Goal: Transaction & Acquisition: Book appointment/travel/reservation

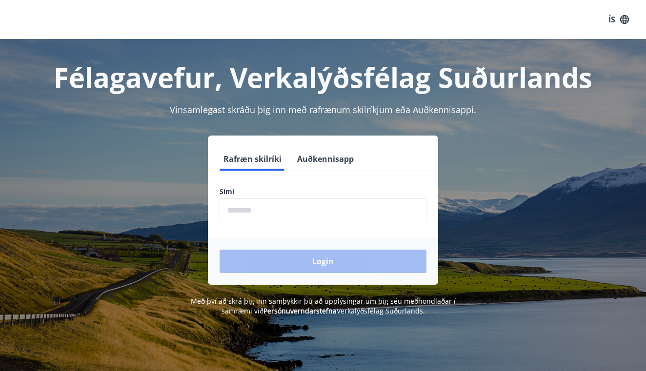
click at [322, 164] on button "Auðkennisapp" at bounding box center [325, 158] width 64 height 23
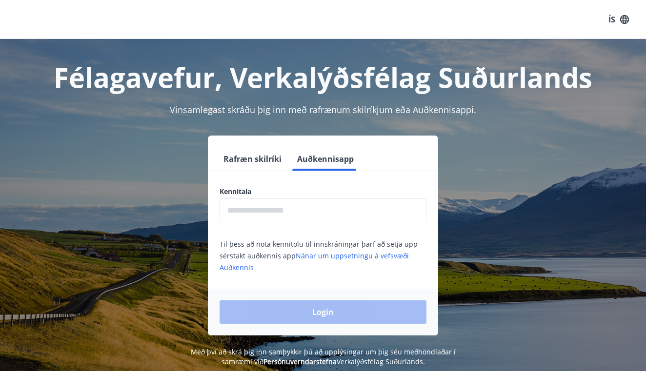
click at [256, 167] on button "Rafræn skilríki" at bounding box center [253, 158] width 66 height 23
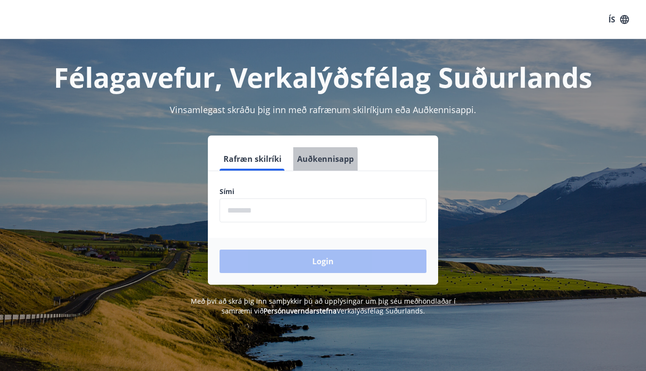
click at [309, 163] on button "Auðkennisapp" at bounding box center [325, 158] width 64 height 23
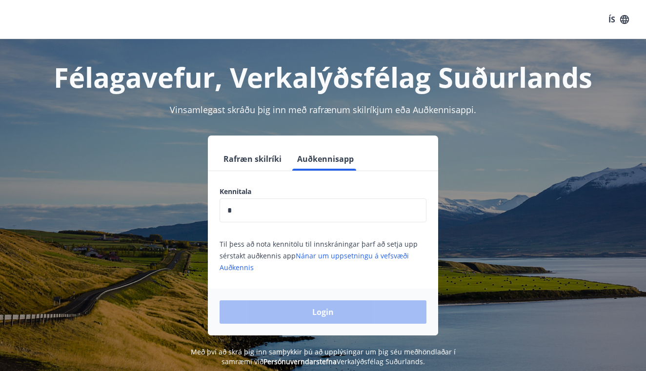
click at [306, 202] on input "*" at bounding box center [323, 211] width 207 height 24
type input "*"
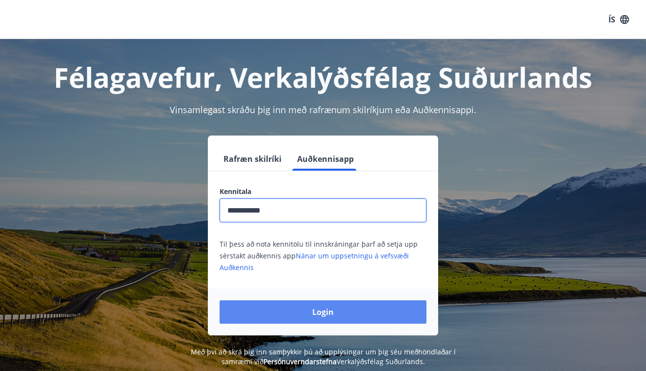
type input "**********"
click at [286, 313] on button "Login" at bounding box center [323, 312] width 207 height 23
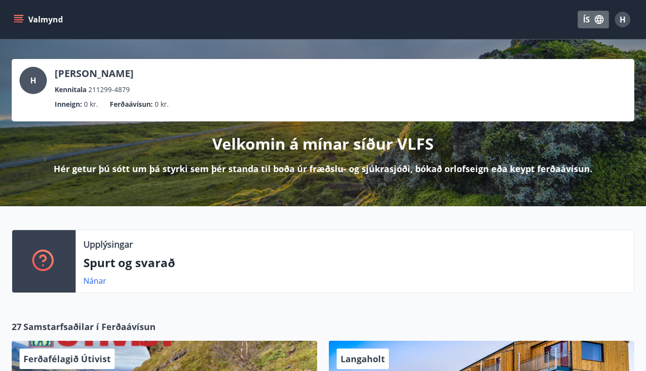
click at [584, 22] on button "ÍS" at bounding box center [593, 20] width 31 height 18
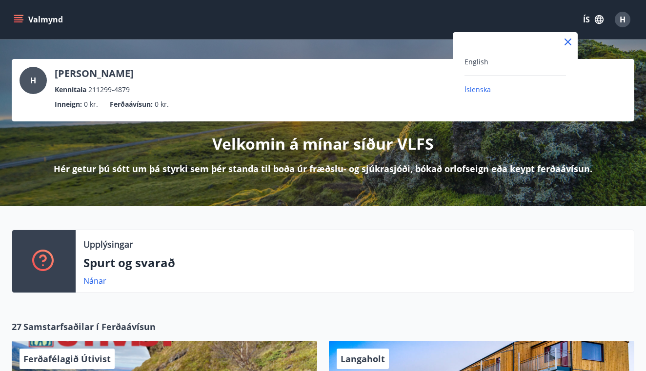
click at [490, 63] on div "English" at bounding box center [516, 62] width 102 height 12
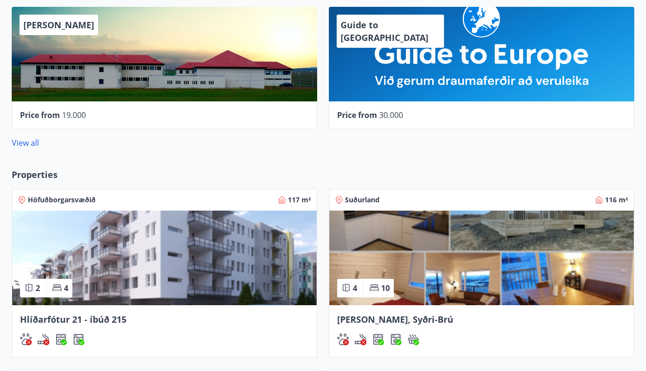
scroll to position [480, 0]
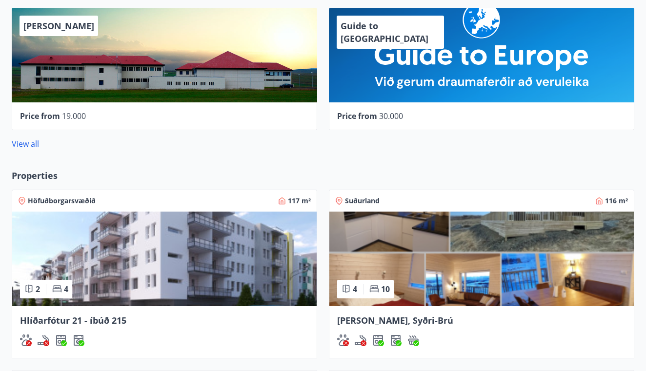
click at [426, 274] on img at bounding box center [481, 259] width 305 height 95
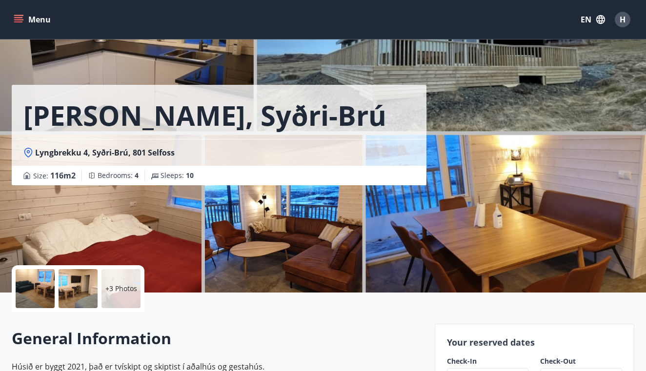
click at [432, 69] on div "[PERSON_NAME], [PERSON_NAME] 4, Syðri-Brú, 801 Selfoss Size : 116 m2 Bedrooms :…" at bounding box center [323, 146] width 623 height 293
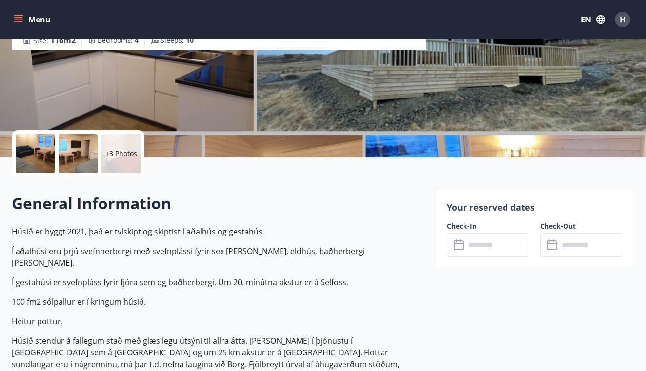
scroll to position [148, 0]
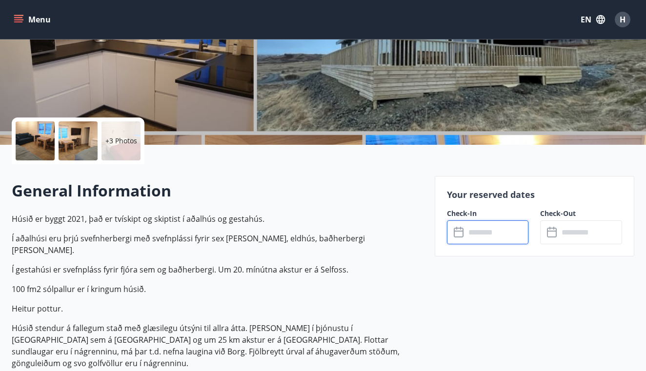
click at [497, 239] on input "text" at bounding box center [497, 233] width 63 height 24
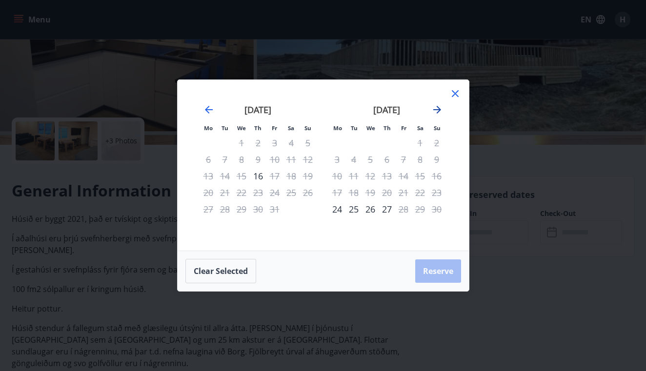
click at [439, 110] on icon "Move forward to switch to the next month." at bounding box center [437, 110] width 8 height 8
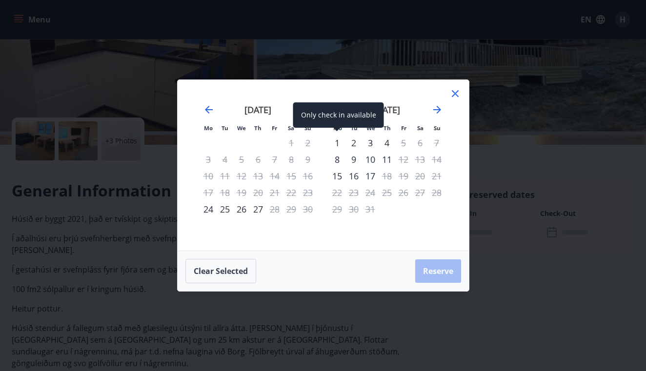
click at [337, 144] on div "1" at bounding box center [337, 143] width 17 height 17
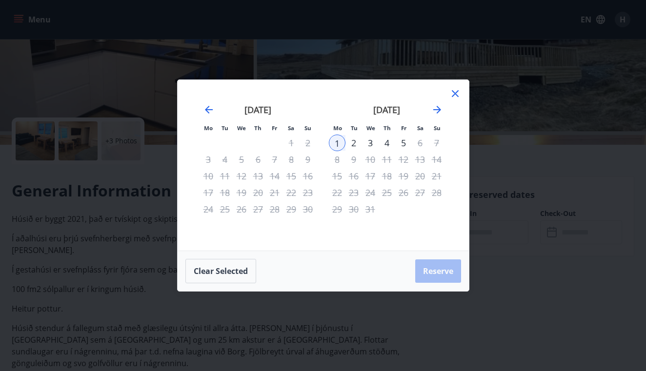
click at [351, 144] on div "2" at bounding box center [354, 143] width 17 height 17
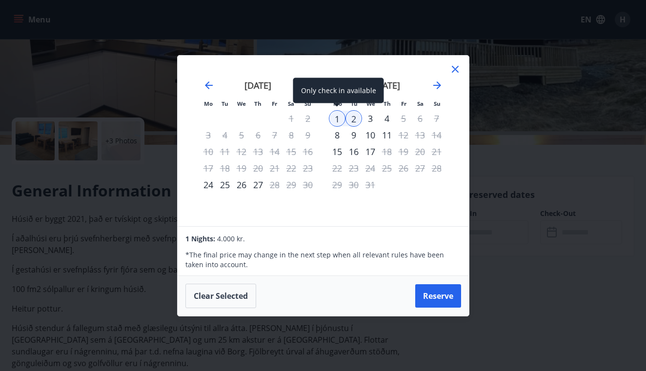
click at [338, 117] on div "1" at bounding box center [337, 118] width 17 height 17
click at [369, 118] on div "3" at bounding box center [370, 118] width 17 height 17
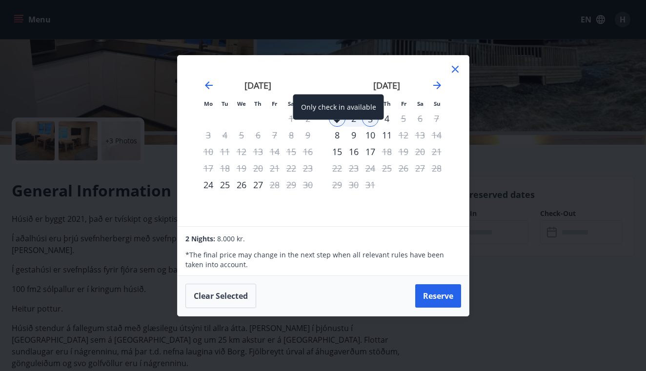
click at [338, 138] on div "8" at bounding box center [337, 135] width 17 height 17
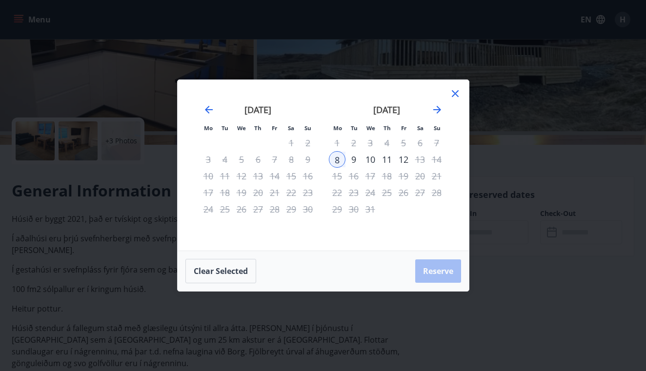
click at [371, 159] on div "10" at bounding box center [370, 159] width 17 height 17
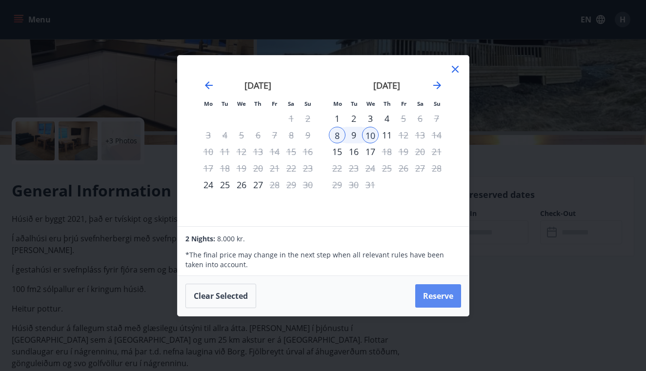
click at [433, 302] on button "Reserve" at bounding box center [438, 296] width 46 height 23
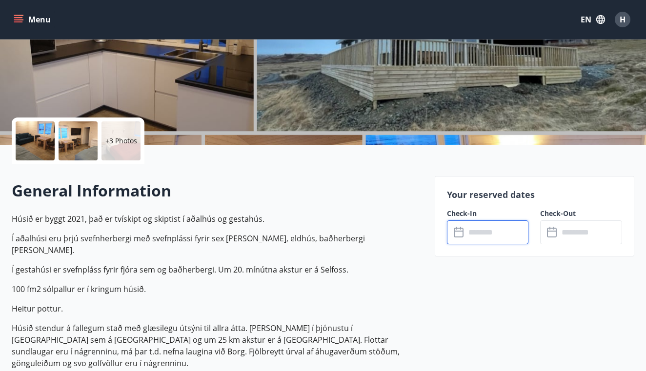
type input "******"
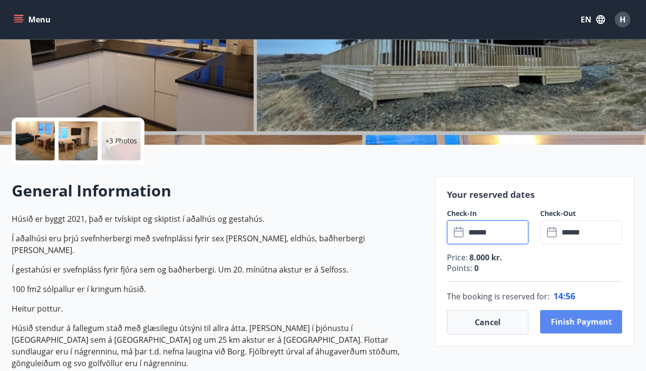
click at [571, 329] on button "Finish payment" at bounding box center [581, 321] width 82 height 23
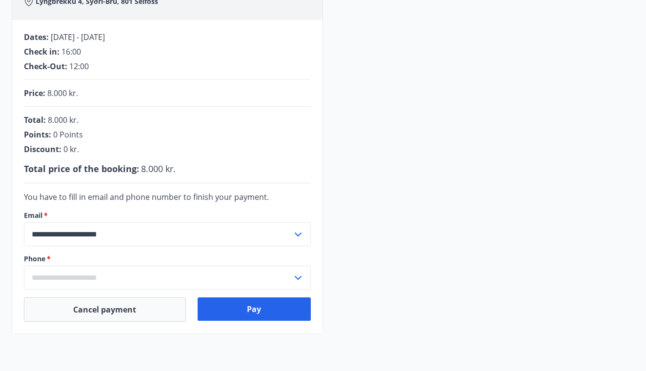
scroll to position [166, 0]
click at [237, 305] on button "Pay" at bounding box center [255, 308] width 114 height 23
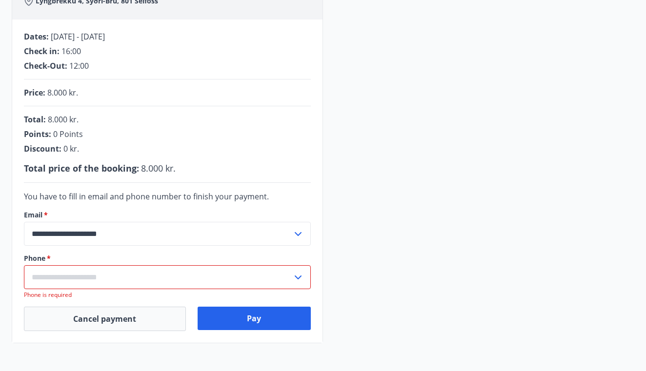
click at [95, 269] on input "text" at bounding box center [158, 278] width 268 height 24
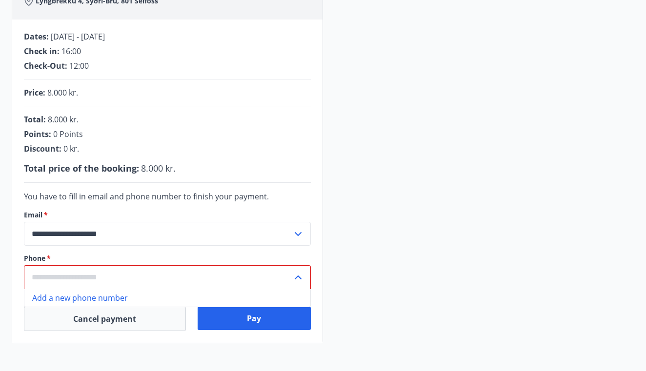
click at [162, 271] on input "text" at bounding box center [158, 278] width 268 height 24
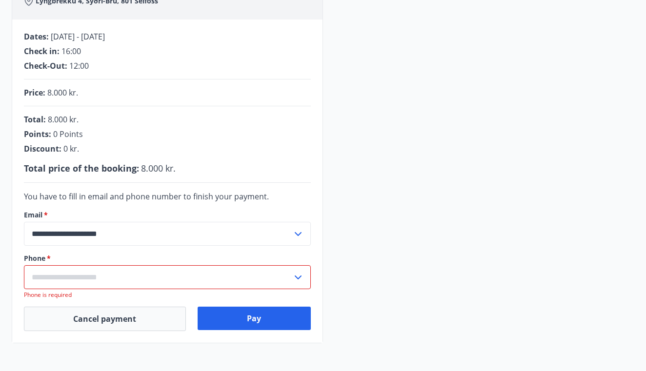
click at [123, 274] on input "text" at bounding box center [158, 278] width 268 height 24
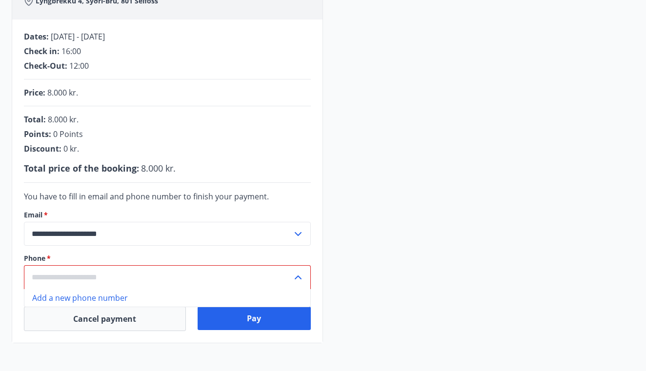
click at [154, 272] on input "text" at bounding box center [158, 278] width 268 height 24
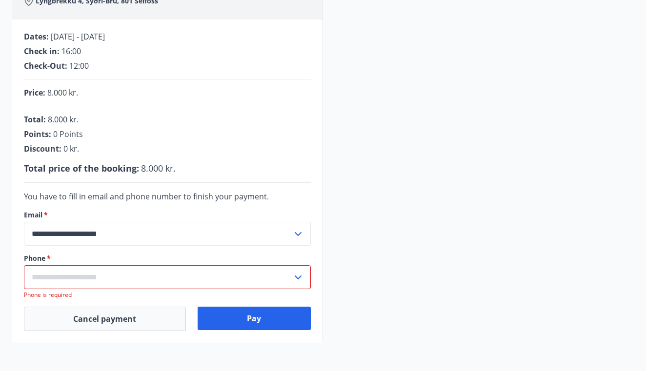
click at [135, 285] on input "text" at bounding box center [158, 278] width 268 height 24
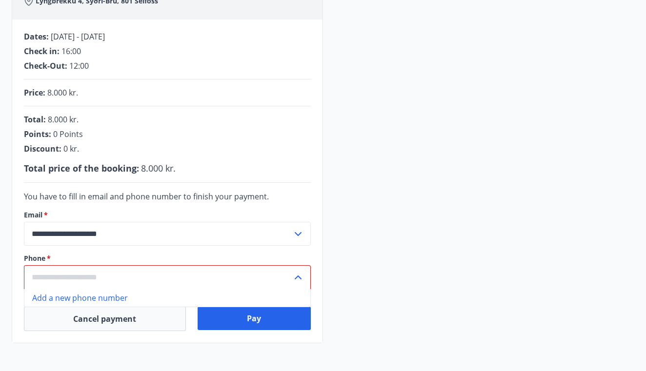
click at [108, 279] on input "text" at bounding box center [158, 278] width 268 height 24
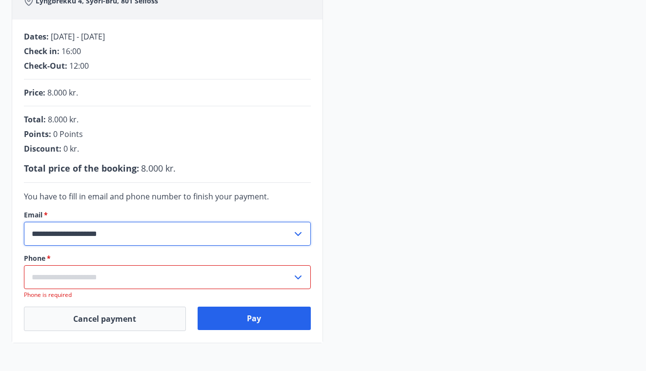
click at [249, 233] on input "**********" at bounding box center [158, 234] width 268 height 24
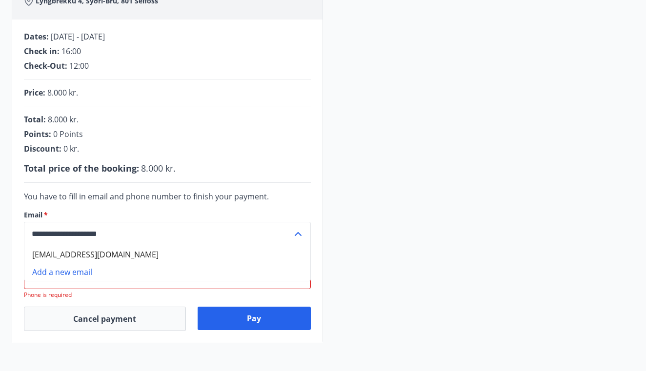
type input "**********"
click at [165, 238] on input "**********" at bounding box center [158, 234] width 268 height 24
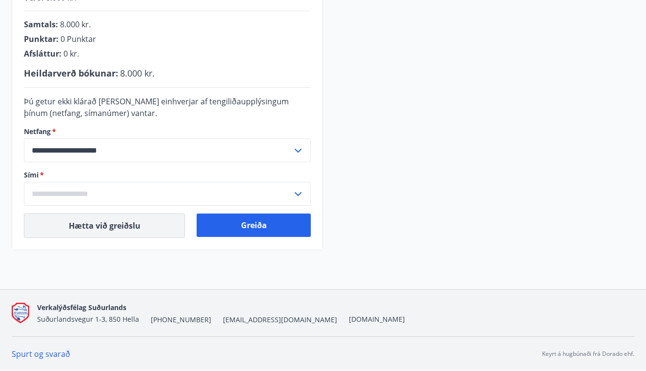
scroll to position [262, 0]
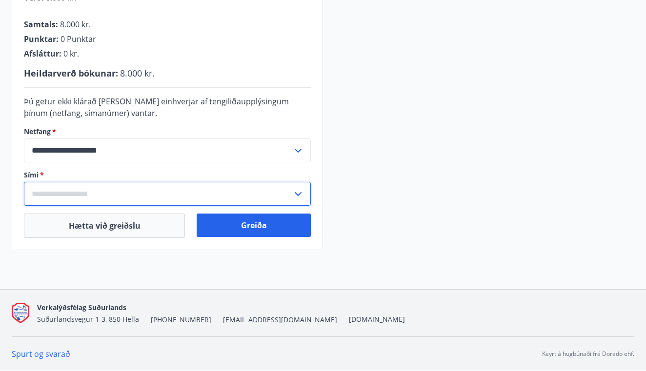
click at [287, 199] on input "text" at bounding box center [158, 194] width 268 height 24
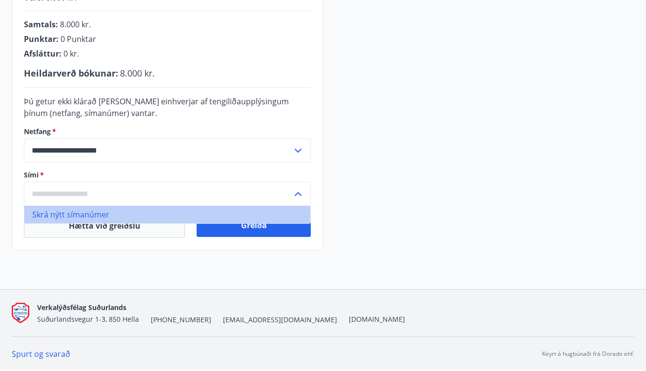
click at [240, 216] on li "Skrá nýtt símanúmer" at bounding box center [167, 215] width 286 height 18
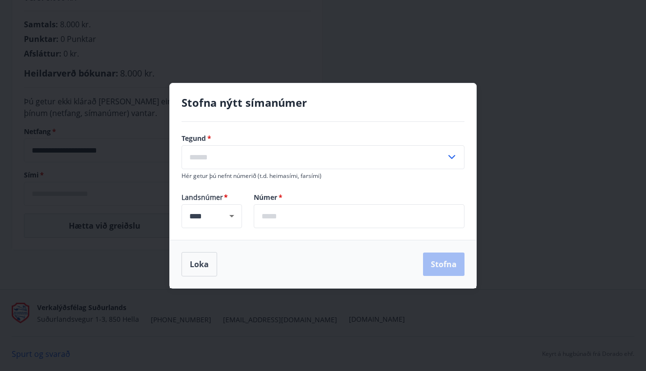
click at [263, 161] on input "text" at bounding box center [314, 157] width 265 height 24
click at [245, 156] on input "text" at bounding box center [314, 157] width 265 height 24
click at [281, 215] on input "text" at bounding box center [359, 217] width 211 height 24
click at [226, 218] on icon "Open" at bounding box center [232, 216] width 12 height 12
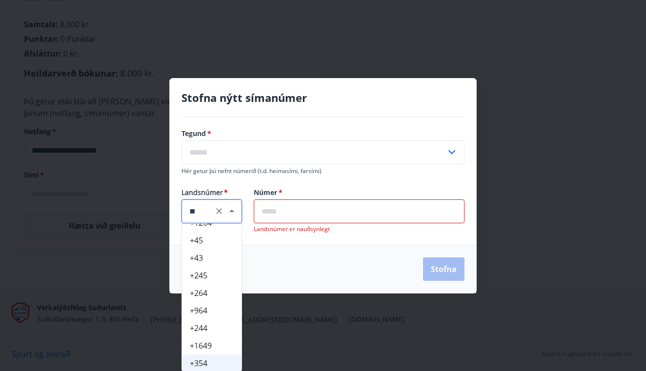
scroll to position [0, 0]
click at [202, 285] on li "+40" at bounding box center [212, 290] width 60 height 18
type input "***"
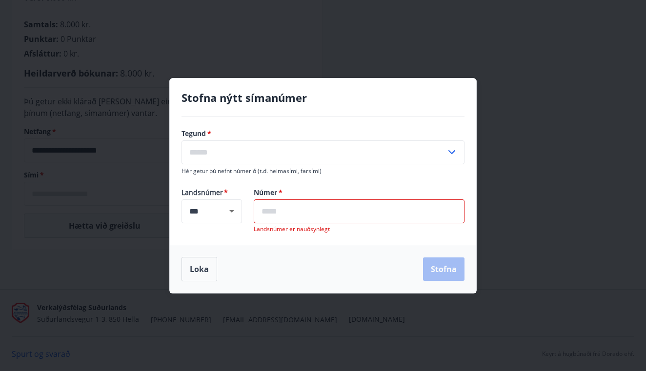
click at [331, 206] on input "text" at bounding box center [359, 212] width 211 height 24
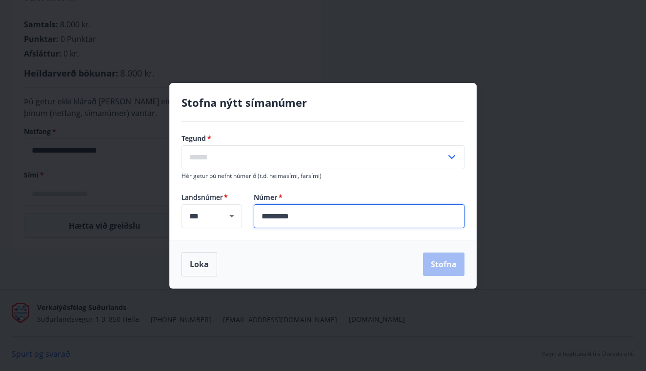
type input "*********"
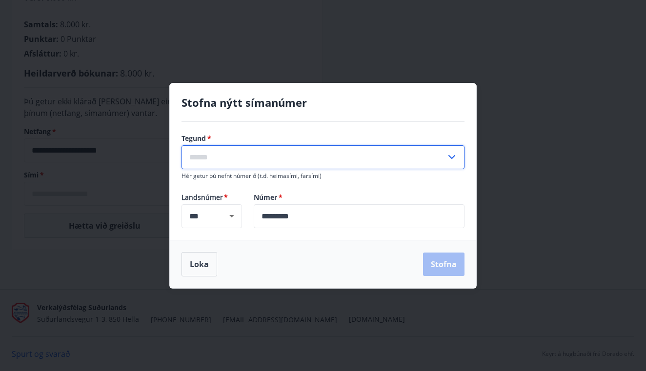
click at [221, 160] on input "text" at bounding box center [314, 157] width 265 height 24
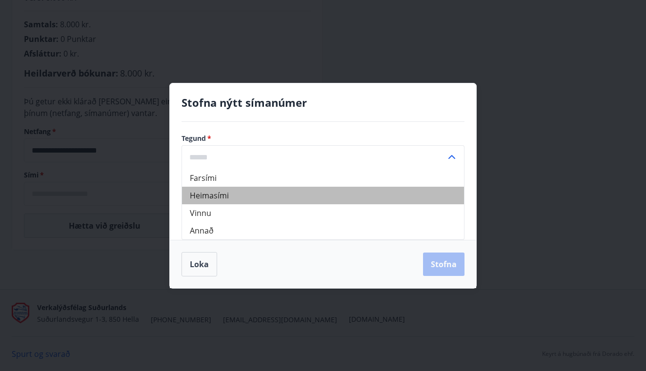
click at [248, 197] on li "Heimasími" at bounding box center [323, 196] width 282 height 18
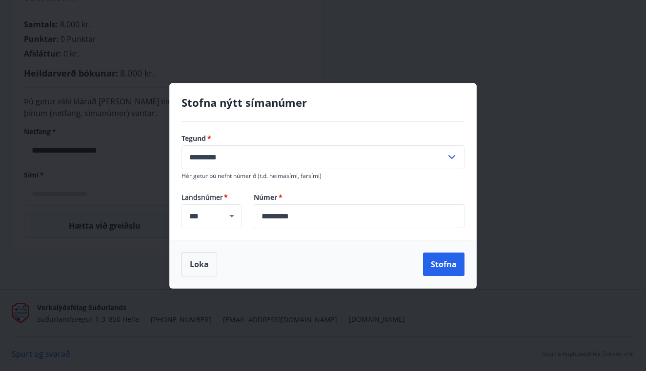
click at [243, 159] on input "*********" at bounding box center [314, 157] width 265 height 24
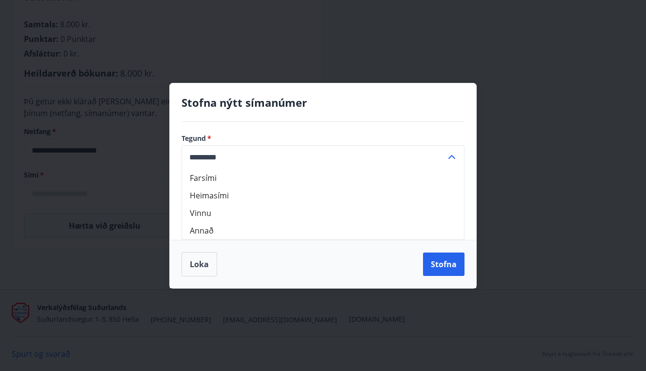
click at [228, 177] on li "Farsími" at bounding box center [323, 178] width 282 height 18
type input "*******"
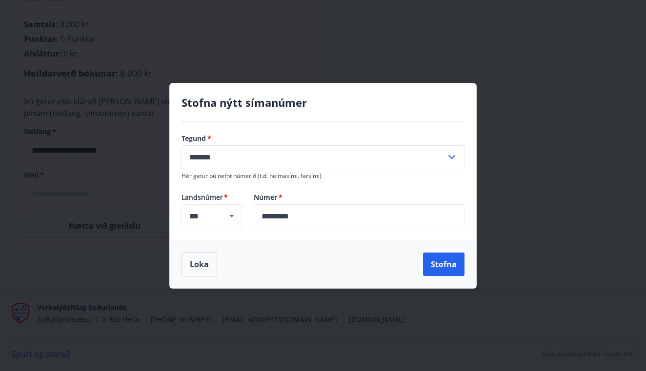
click at [313, 156] on input "*******" at bounding box center [314, 157] width 265 height 24
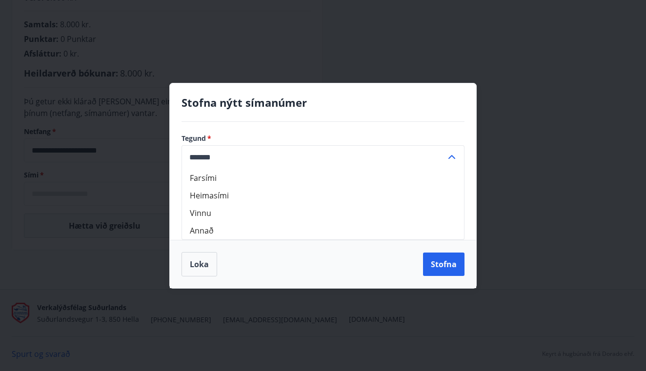
click at [251, 184] on li "Farsími" at bounding box center [323, 178] width 282 height 18
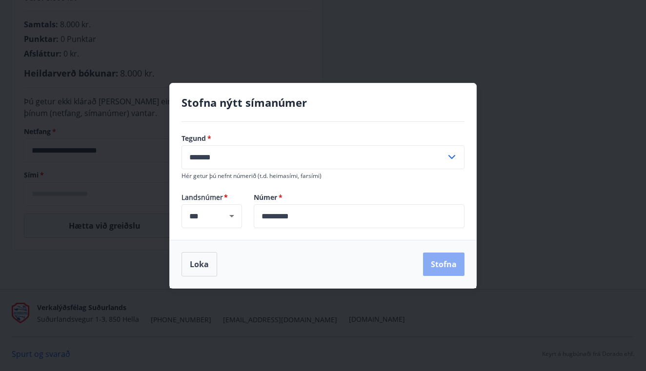
click at [444, 264] on button "Stofna" at bounding box center [443, 264] width 41 height 23
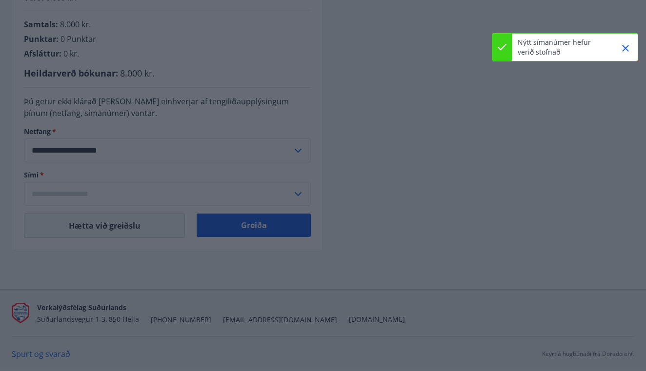
type input "**********"
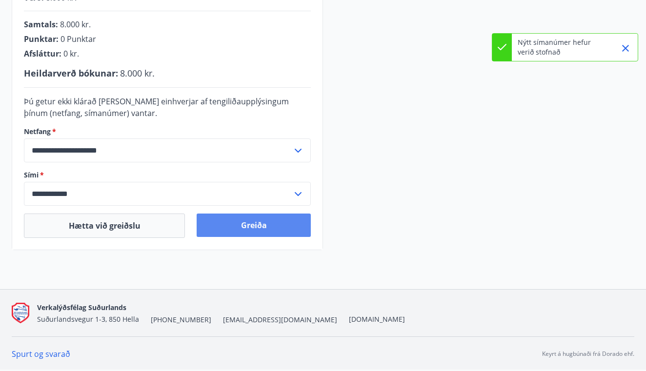
click at [238, 235] on button "Greiða" at bounding box center [254, 225] width 114 height 23
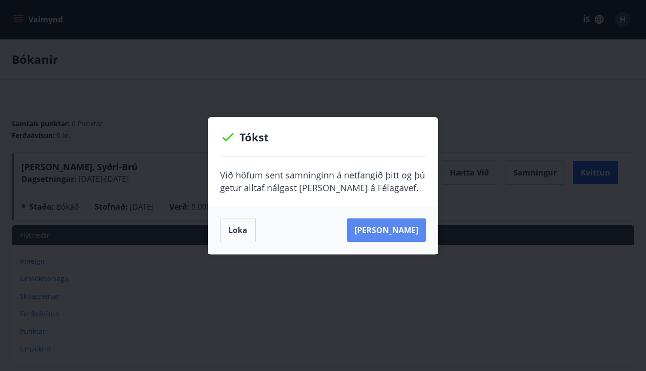
click at [403, 233] on button "Sjá samning" at bounding box center [386, 230] width 79 height 23
click at [470, 100] on div "Tókst Við höfum sent samninginn á netfangið þitt og þú getur alltaf nálgast han…" at bounding box center [323, 185] width 646 height 371
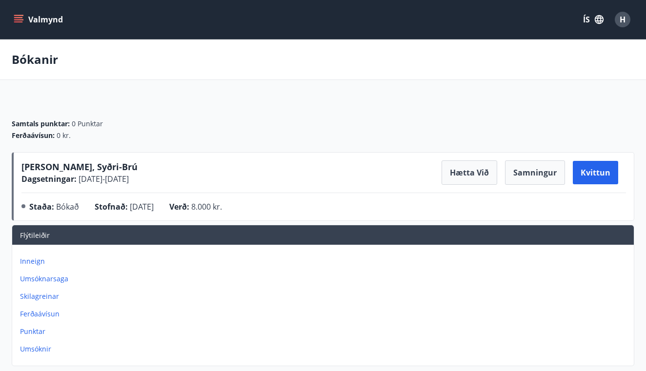
click at [588, 23] on button "ÍS" at bounding box center [593, 20] width 31 height 18
click at [483, 68] on div "English" at bounding box center [516, 66] width 102 height 20
click at [479, 64] on span "English" at bounding box center [477, 61] width 24 height 9
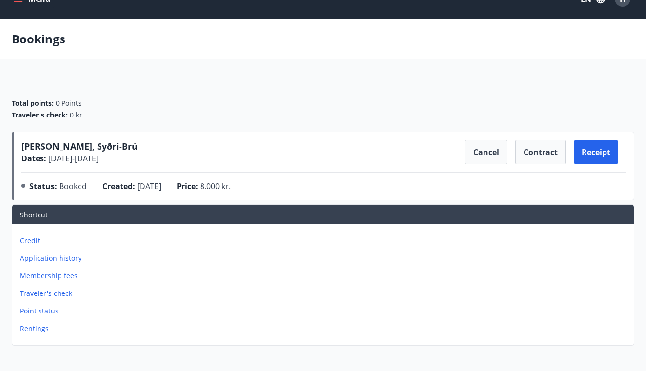
scroll to position [23, 0]
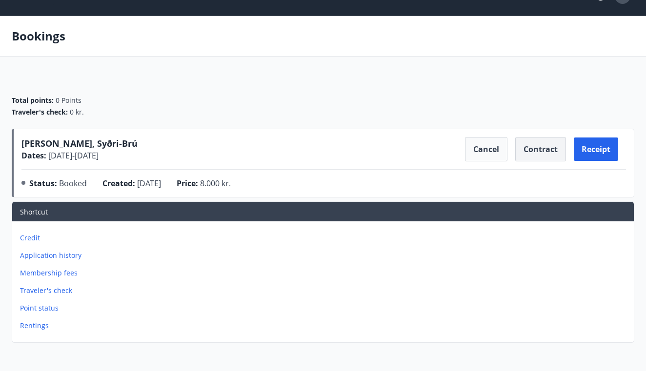
click at [545, 158] on button "Contract" at bounding box center [540, 149] width 51 height 24
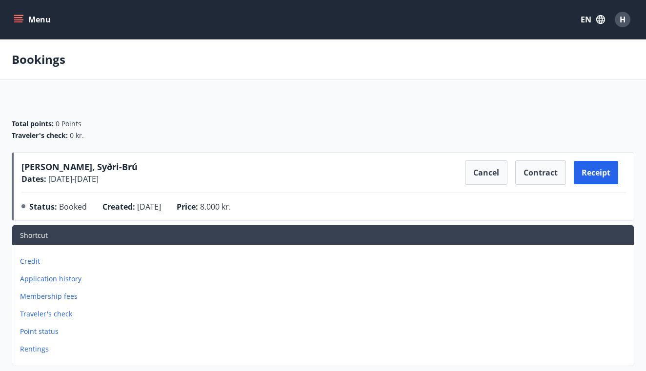
scroll to position [0, 0]
click at [549, 170] on button "Contract" at bounding box center [540, 173] width 51 height 24
click at [19, 16] on icon "menu" at bounding box center [19, 20] width 10 height 10
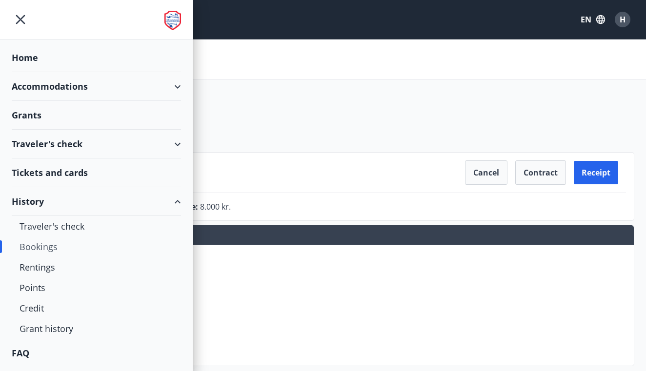
click at [43, 87] on div "Accommodations" at bounding box center [96, 86] width 169 height 29
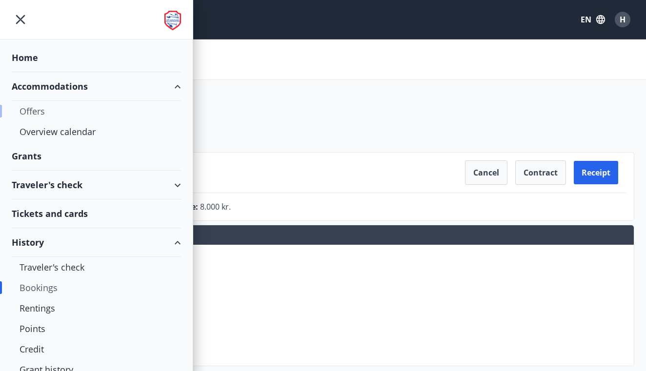
click at [34, 112] on div "Offers" at bounding box center [97, 111] width 154 height 21
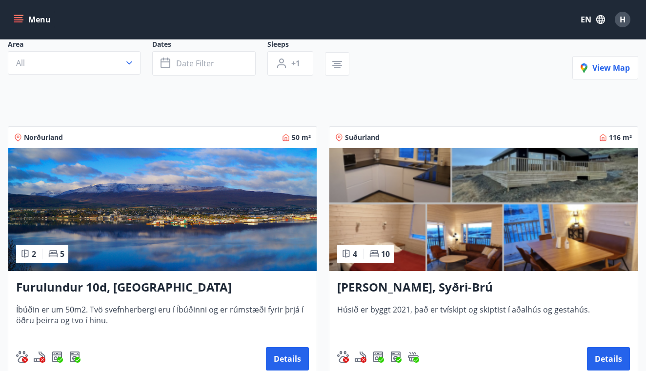
click at [416, 202] on img at bounding box center [483, 209] width 308 height 123
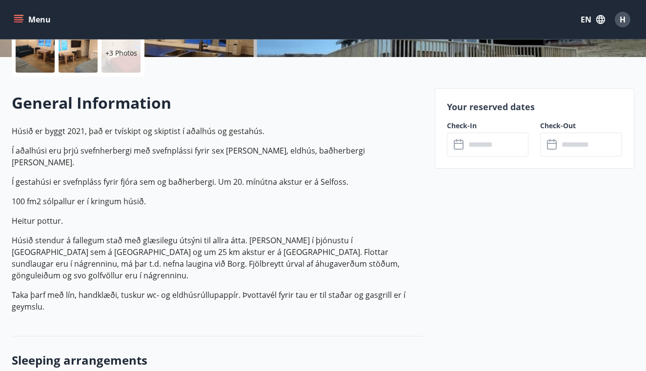
scroll to position [236, 0]
click at [501, 142] on input "text" at bounding box center [497, 145] width 63 height 24
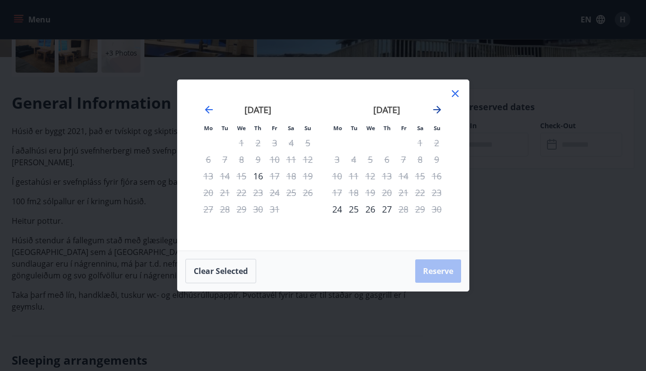
click at [441, 108] on icon "Move forward to switch to the next month." at bounding box center [437, 110] width 12 height 12
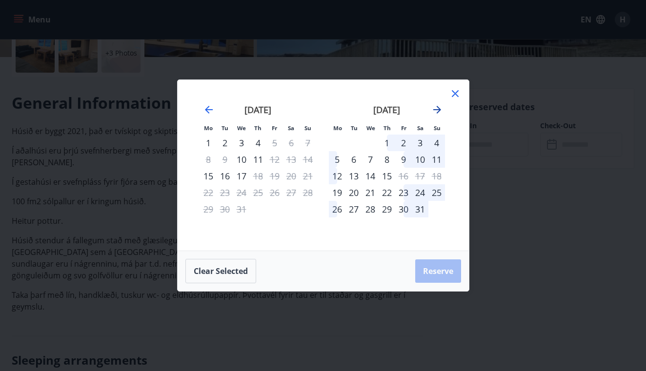
click at [441, 108] on icon "Move forward to switch to the next month." at bounding box center [437, 110] width 12 height 12
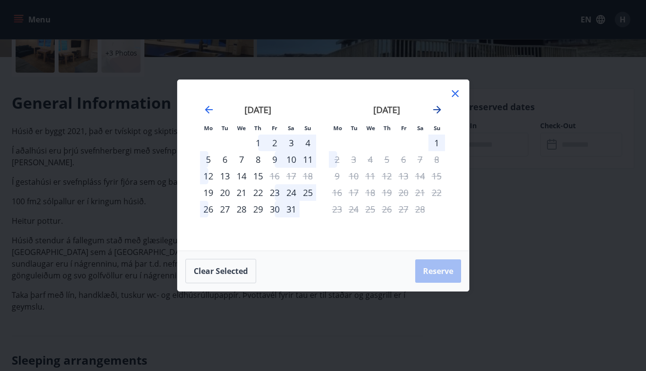
click at [439, 109] on icon "Move forward to switch to the next month." at bounding box center [437, 110] width 8 height 8
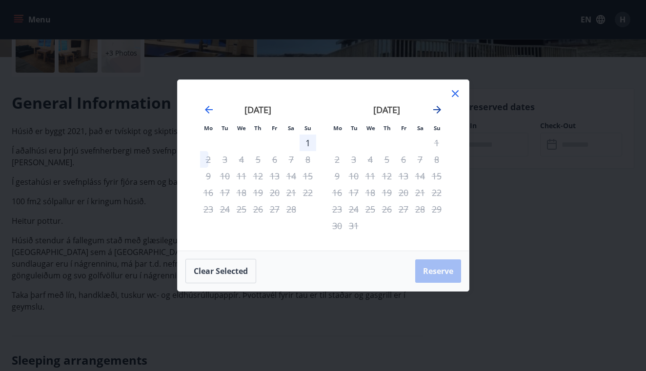
click at [439, 109] on icon "Move forward to switch to the next month." at bounding box center [437, 110] width 8 height 8
click at [211, 111] on icon "Move backward to switch to the previous month." at bounding box center [209, 110] width 12 height 12
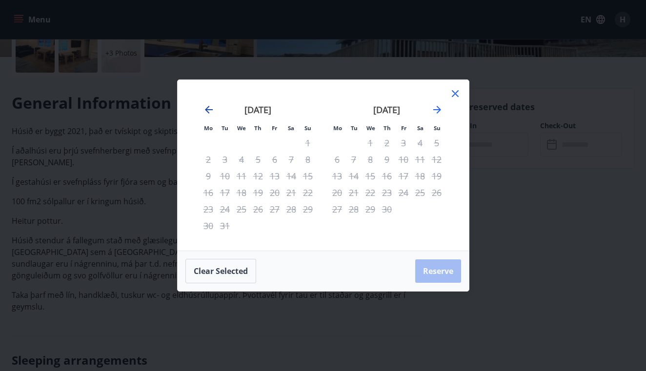
click at [211, 111] on icon "Move backward to switch to the previous month." at bounding box center [209, 110] width 12 height 12
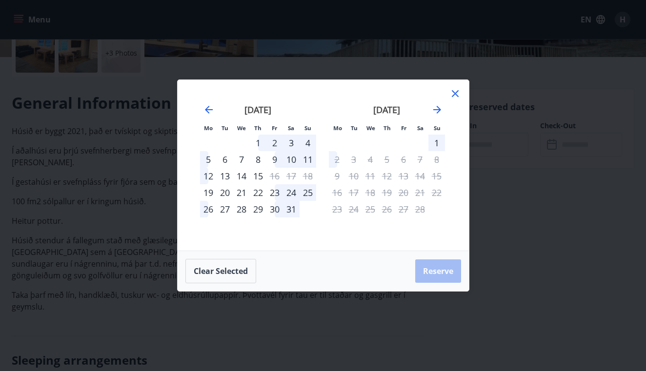
click at [460, 92] on icon at bounding box center [456, 94] width 12 height 12
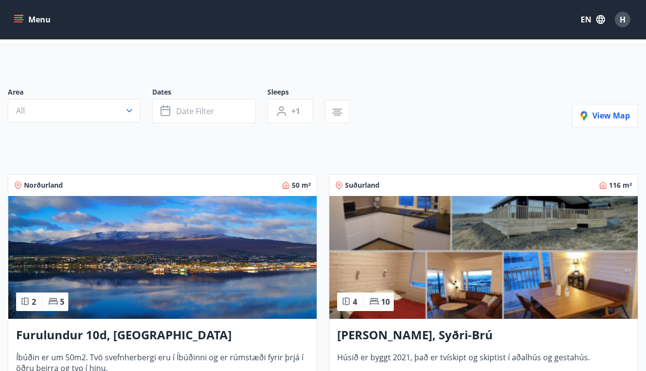
scroll to position [42, 0]
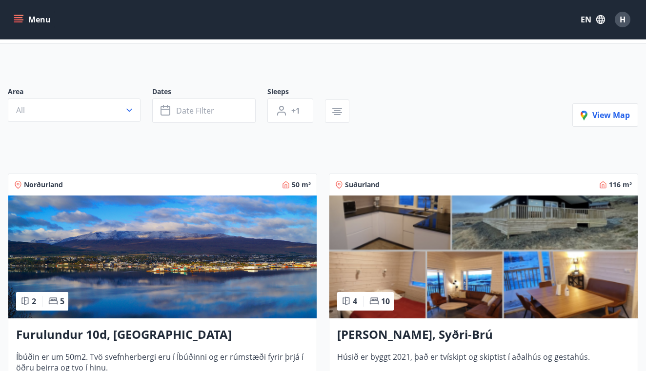
click at [583, 259] on img at bounding box center [483, 257] width 308 height 123
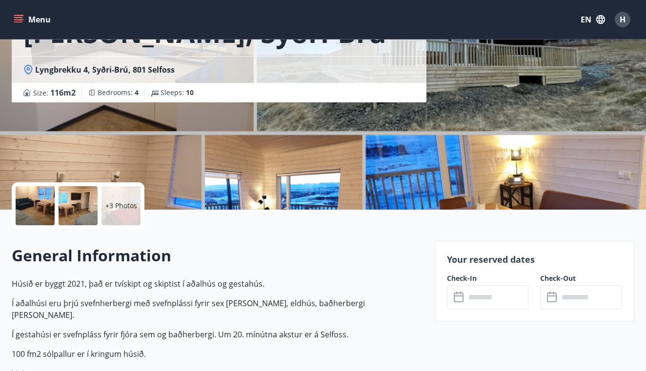
scroll to position [107, 0]
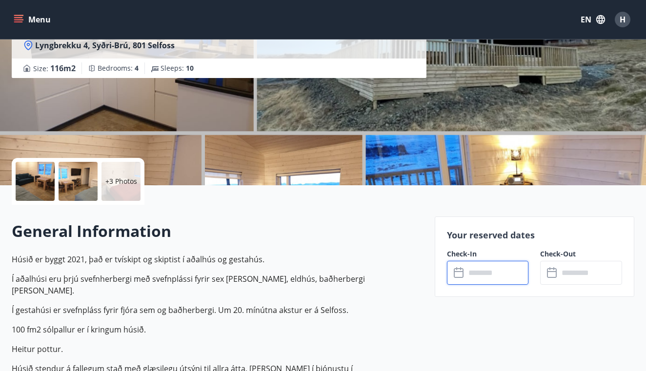
click at [475, 268] on input "text" at bounding box center [497, 273] width 63 height 24
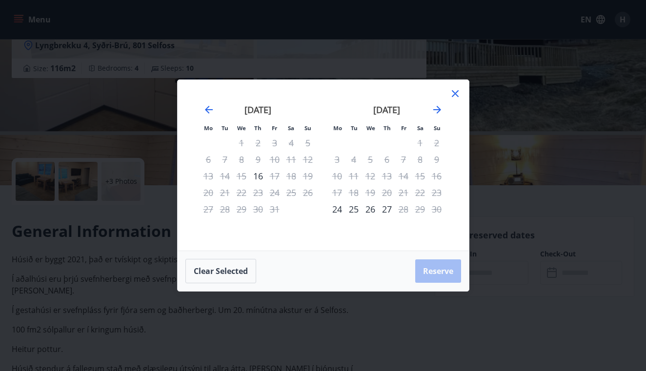
click at [455, 96] on icon at bounding box center [456, 94] width 12 height 12
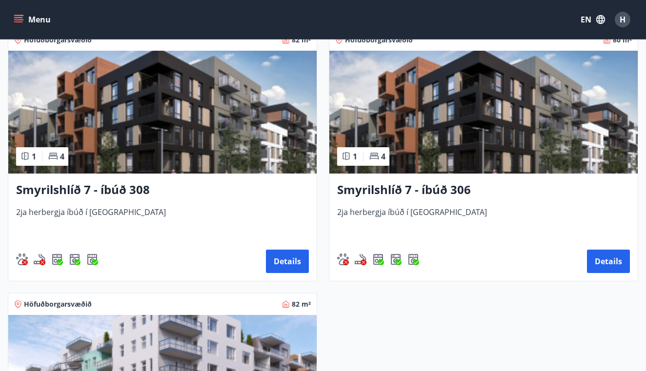
scroll to position [726, 0]
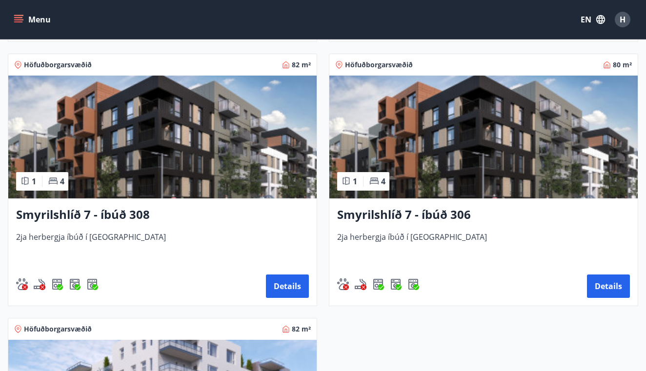
click at [161, 162] on img at bounding box center [162, 137] width 308 height 123
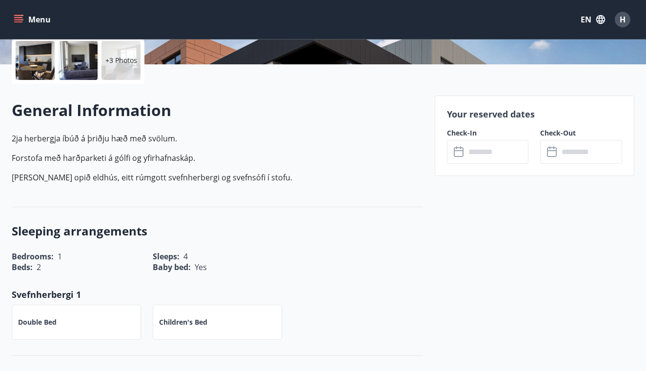
scroll to position [242, 0]
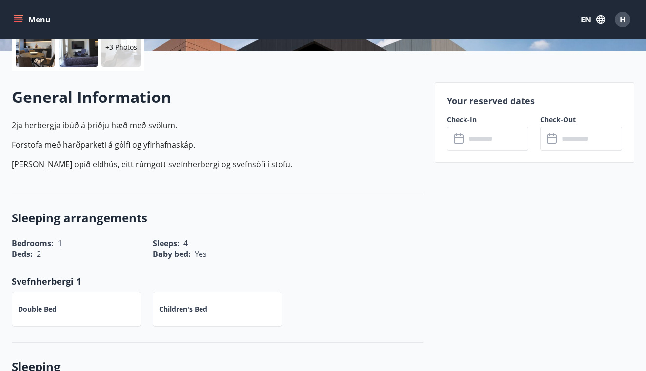
click at [477, 137] on input "text" at bounding box center [497, 139] width 63 height 24
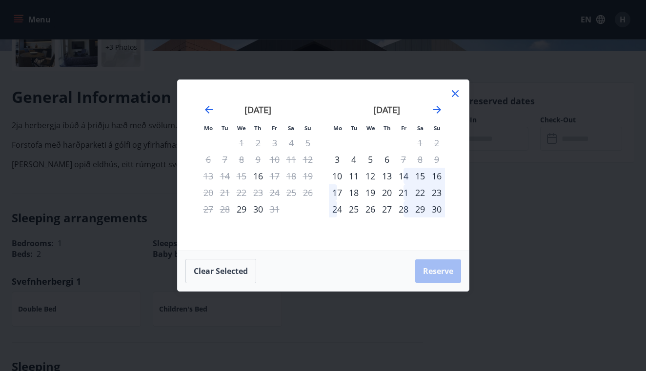
click at [456, 96] on icon at bounding box center [456, 94] width 12 height 12
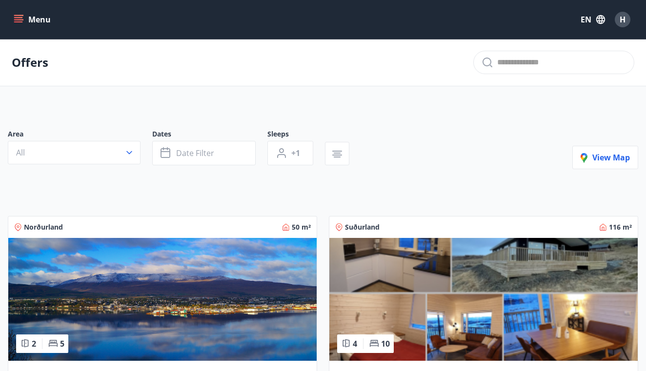
click at [37, 21] on button "Menu" at bounding box center [33, 20] width 43 height 18
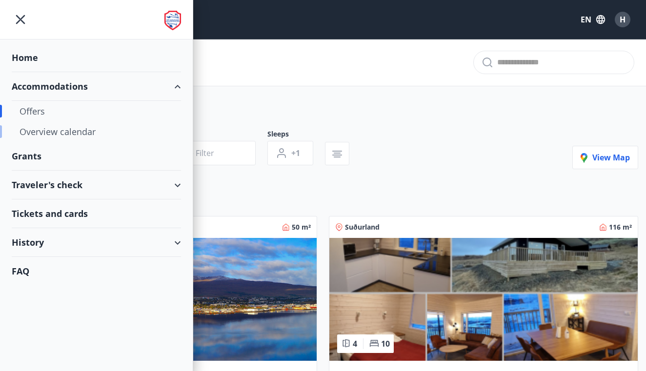
click at [48, 132] on div "Overview calendar" at bounding box center [97, 132] width 154 height 21
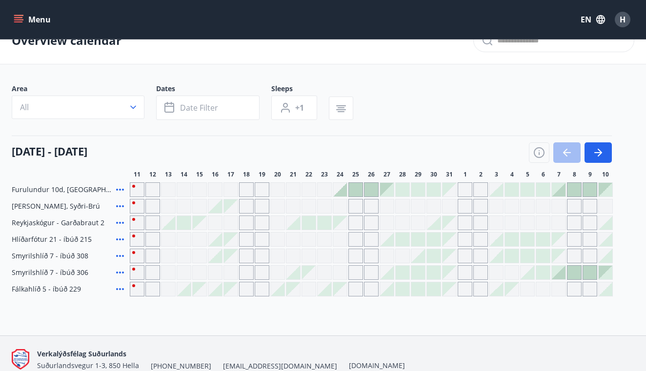
scroll to position [25, 0]
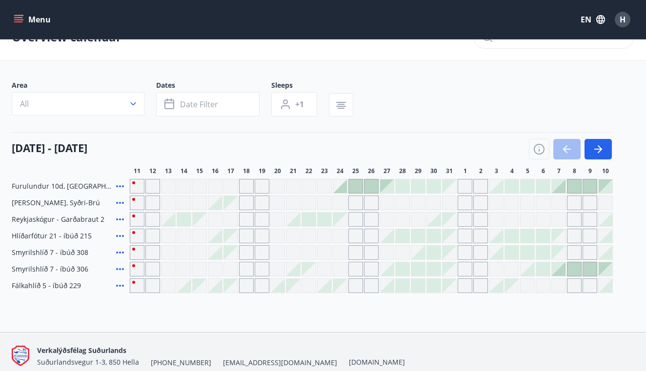
click at [185, 238] on div "Grey days are not available" at bounding box center [184, 236] width 15 height 15
click at [184, 287] on div at bounding box center [184, 286] width 14 height 14
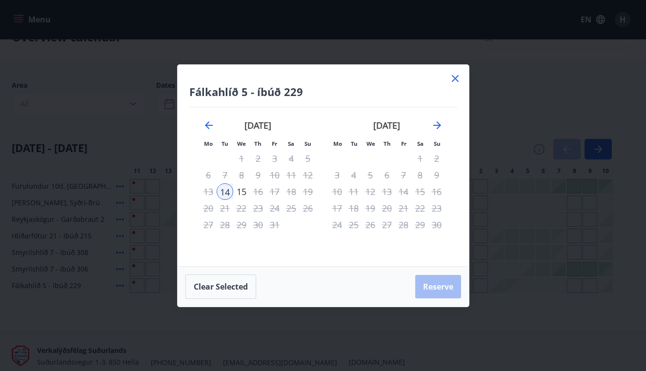
click at [455, 77] on icon at bounding box center [456, 79] width 12 height 12
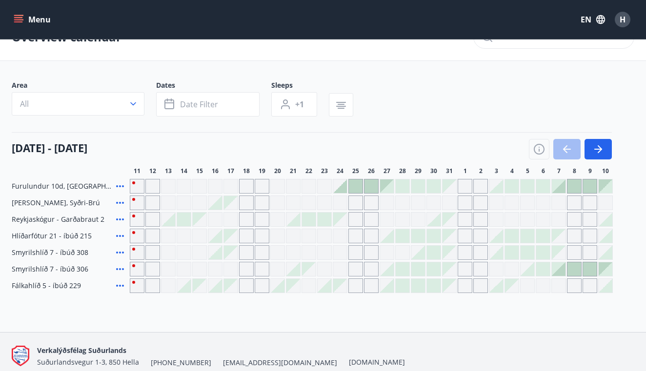
click at [120, 220] on icon at bounding box center [120, 220] width 8 height 2
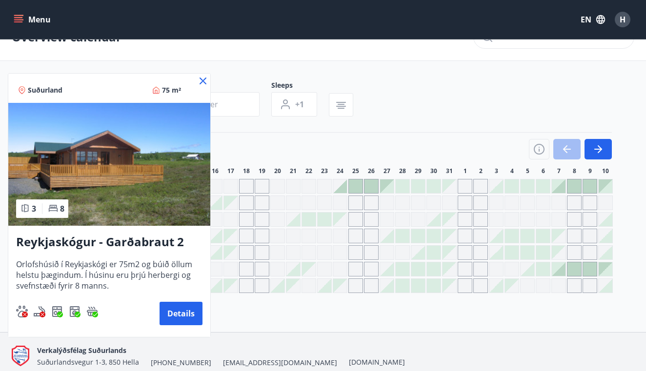
click at [201, 84] on icon at bounding box center [203, 81] width 7 height 7
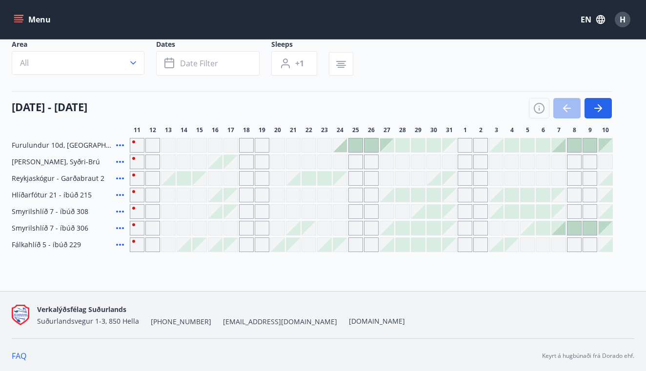
scroll to position [66, 0]
